Goal: Go to known website: Access a specific website the user already knows

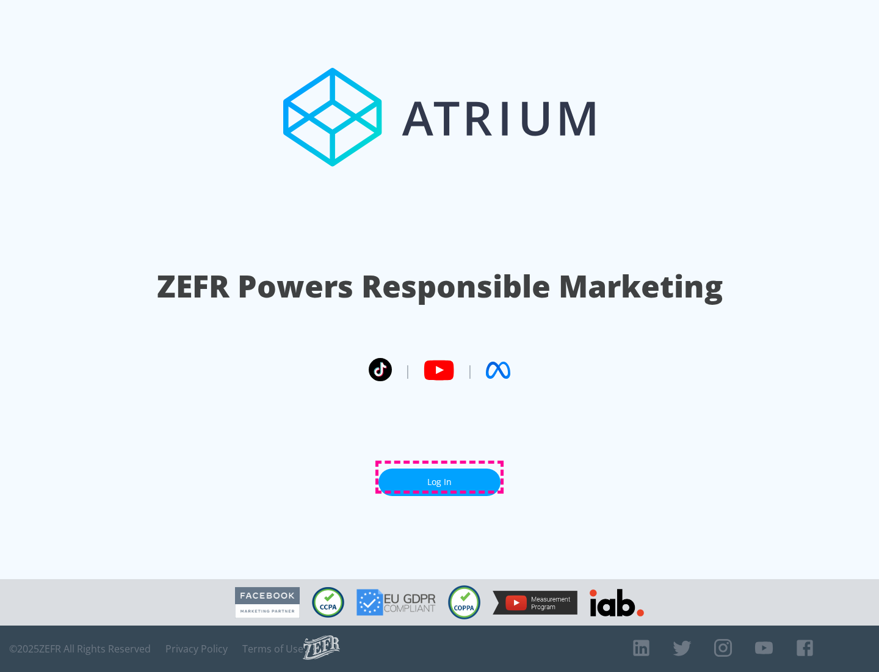
click at [440, 477] on link "Log In" at bounding box center [440, 481] width 122 height 27
